Goal: Task Accomplishment & Management: Use online tool/utility

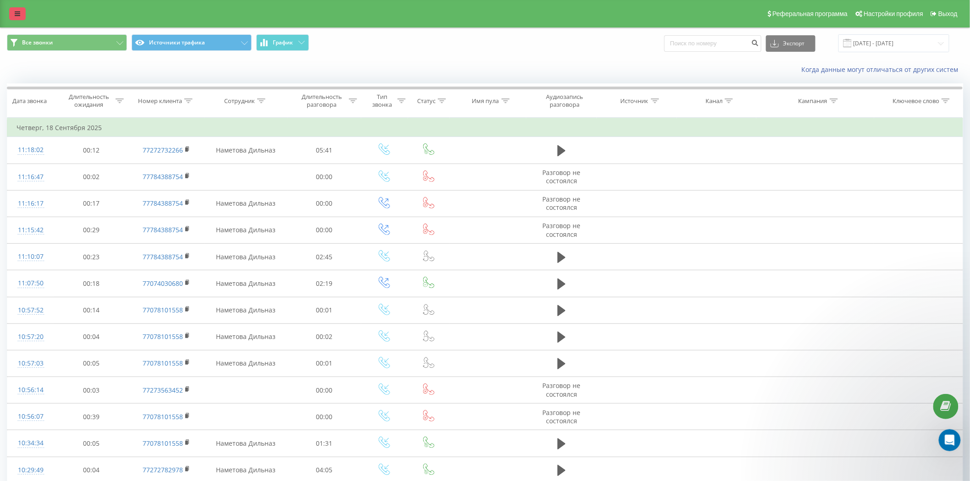
click at [18, 11] on icon at bounding box center [18, 14] width 6 height 6
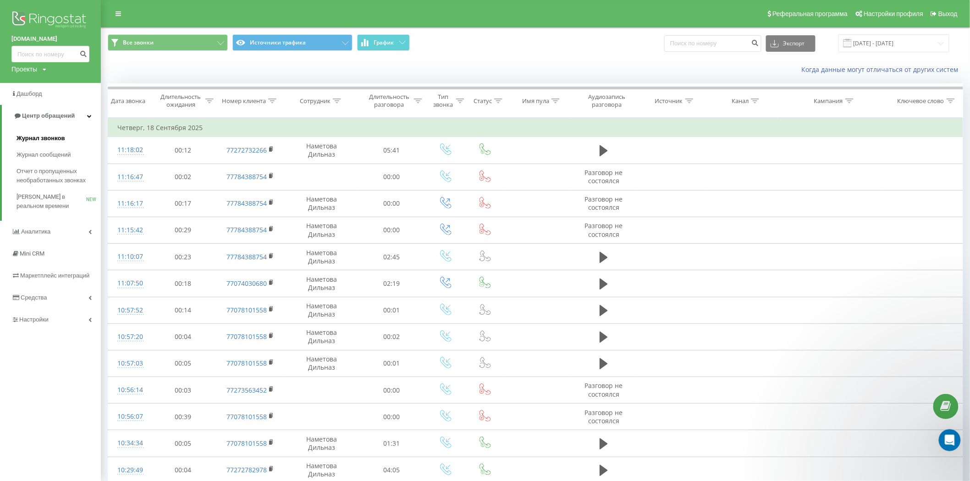
click at [48, 140] on span "Журнал звонков" at bounding box center [41, 138] width 48 height 9
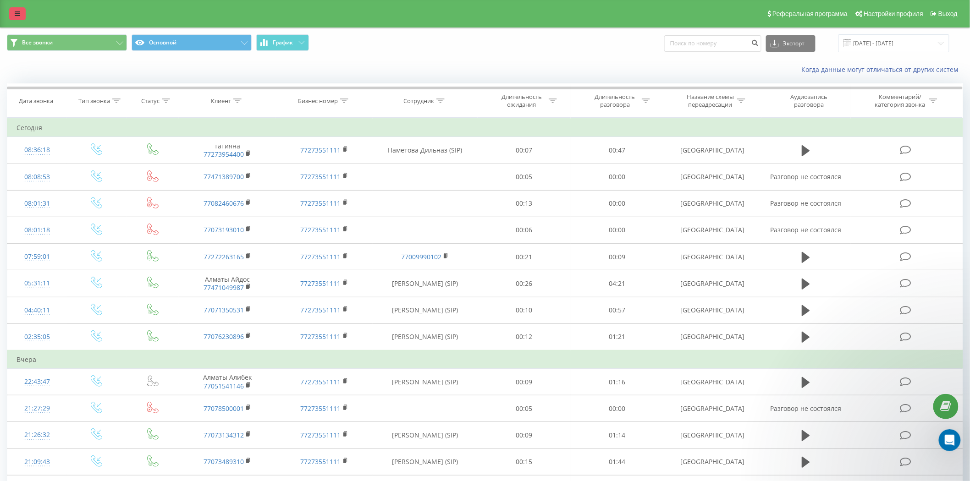
click at [17, 13] on icon at bounding box center [18, 14] width 6 height 6
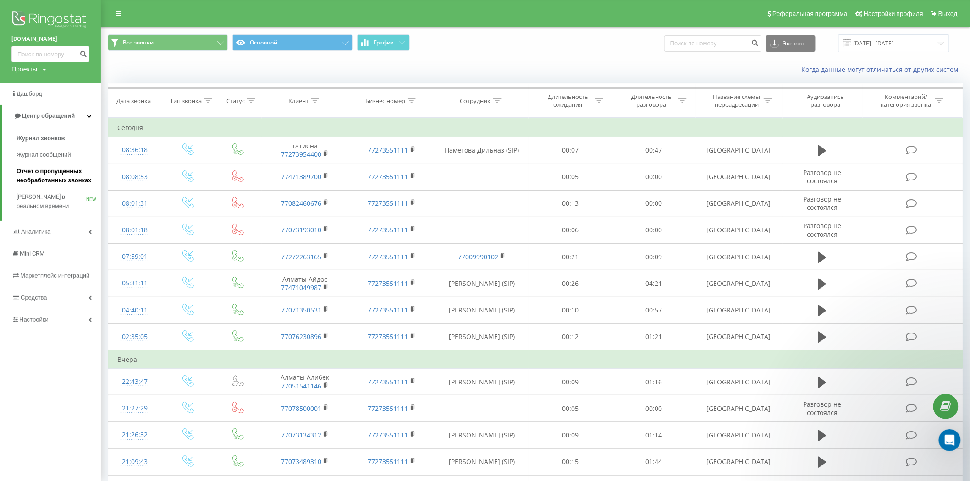
click at [60, 177] on span "Отчет о пропущенных необработанных звонках" at bounding box center [57, 176] width 80 height 18
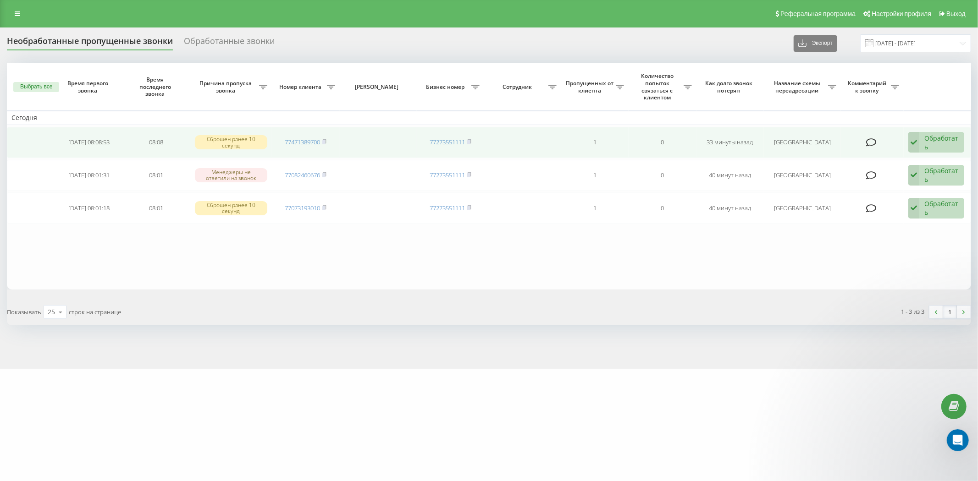
click at [942, 143] on div "Обработать" at bounding box center [941, 142] width 35 height 17
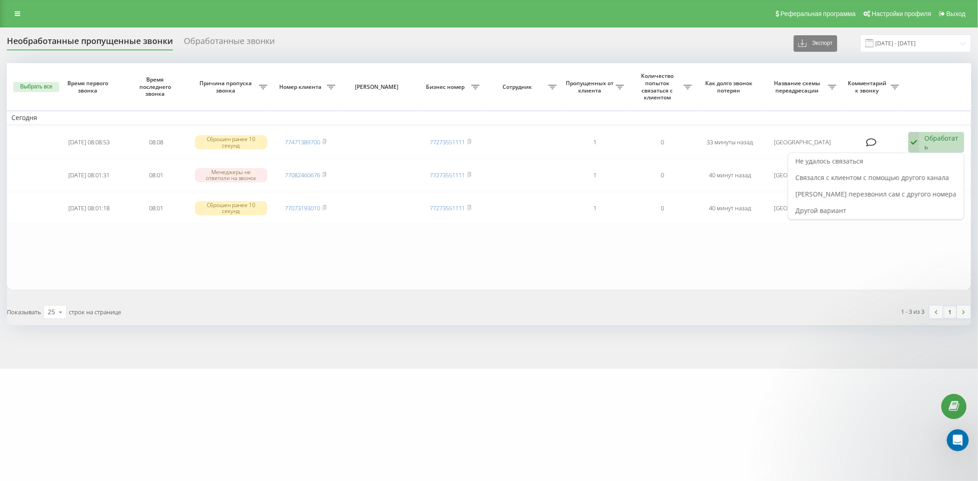
click at [768, 239] on table "Сегодня 2025-09-20 08:08:53 08:08 Сброшен ранее 10 секунд 77471389700 772735511…" at bounding box center [489, 176] width 964 height 227
